Goal: Navigation & Orientation: Go to known website

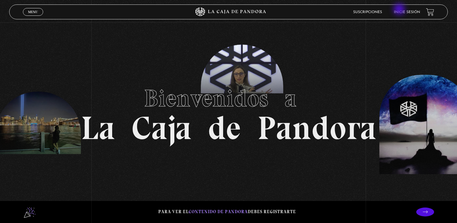
click at [399, 10] on li "Inicie sesión" at bounding box center [407, 11] width 26 height 9
click at [399, 15] on li "Inicie sesión" at bounding box center [407, 11] width 26 height 9
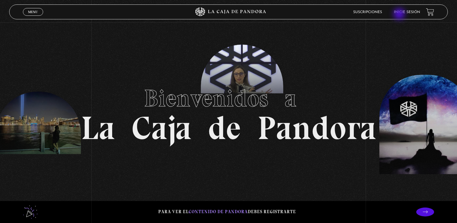
click at [399, 15] on li "Inicie sesión" at bounding box center [407, 11] width 26 height 9
click at [399, 10] on li "Inicie sesión" at bounding box center [407, 11] width 26 height 9
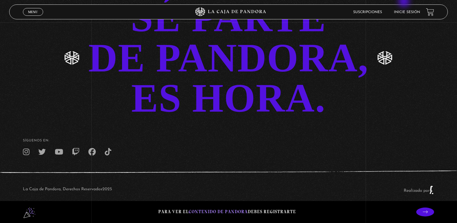
scroll to position [1323, 0]
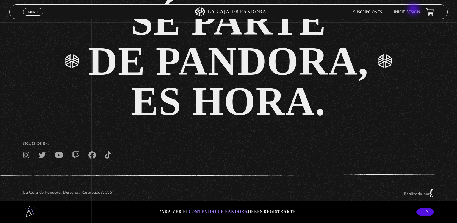
click at [414, 10] on li "Inicie sesión" at bounding box center [407, 11] width 26 height 9
click at [41, 10] on link "Menu Cerrar" at bounding box center [33, 12] width 20 height 8
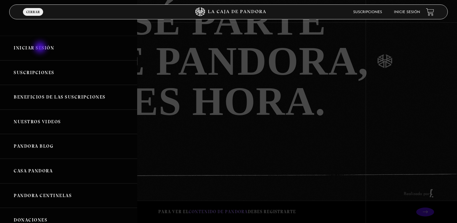
click at [41, 48] on link "Iniciar Sesión" at bounding box center [68, 48] width 137 height 25
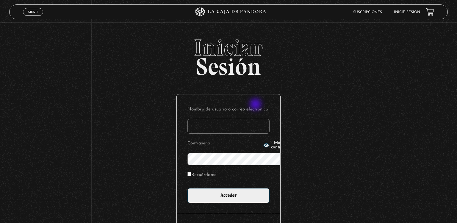
click at [256, 119] on input "Nombre de usuario o correo electrónico" at bounding box center [228, 126] width 82 height 15
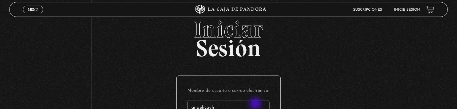
type input "angelicavh"
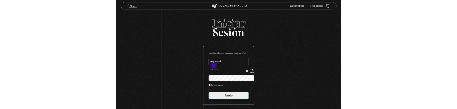
scroll to position [63, 0]
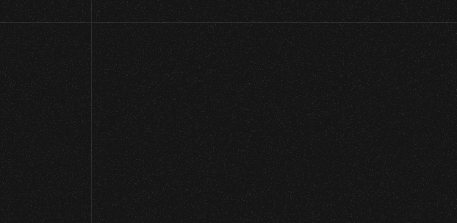
scroll to position [1323, 0]
